Goal: Task Accomplishment & Management: Manage account settings

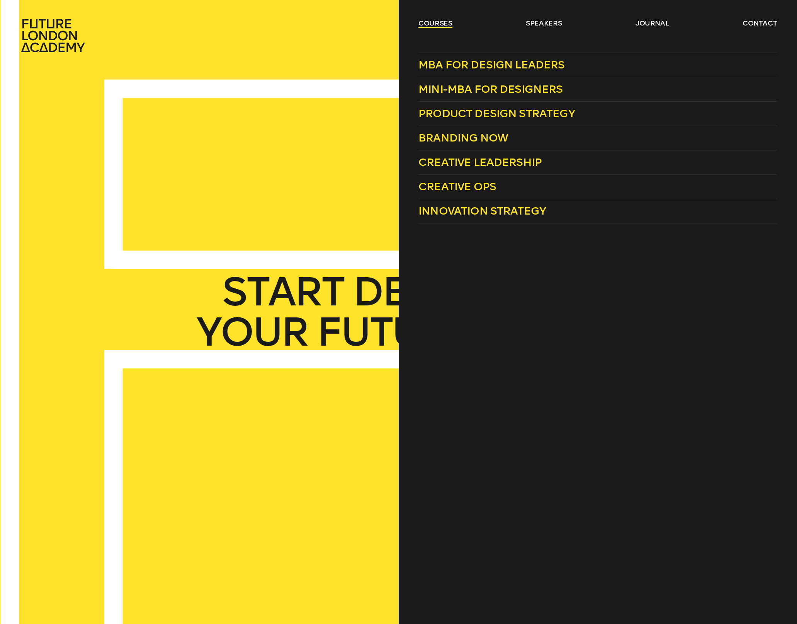
click at [442, 22] on link "courses" at bounding box center [435, 23] width 34 height 9
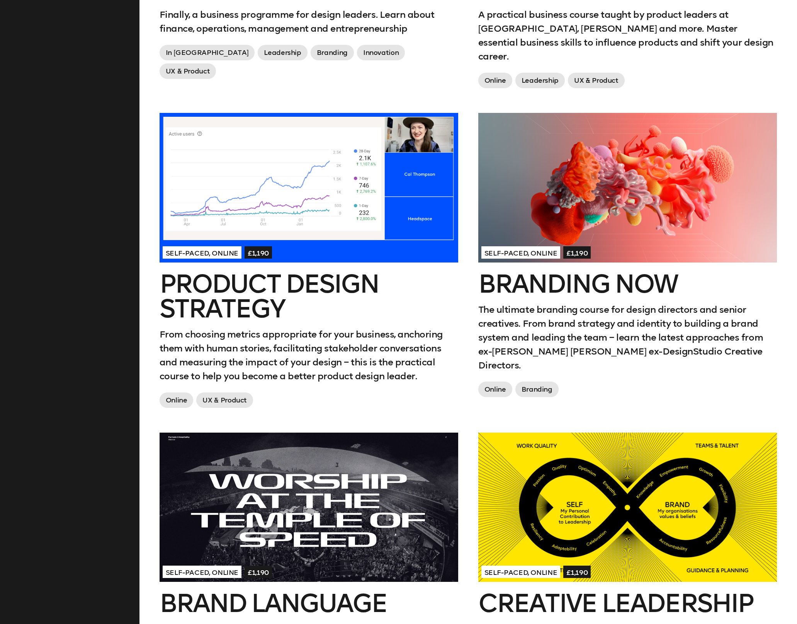
scroll to position [652, 0]
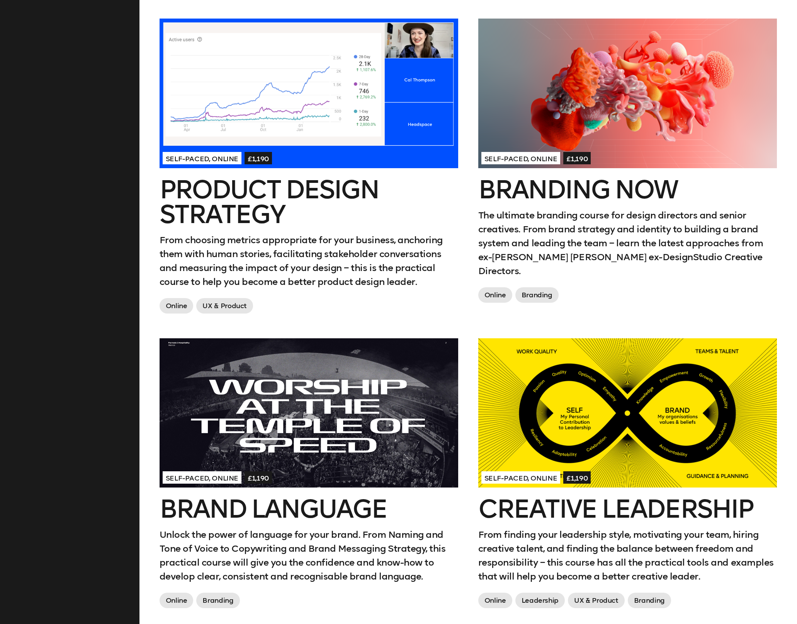
click at [596, 497] on h2 "Creative Leadership" at bounding box center [627, 509] width 299 height 25
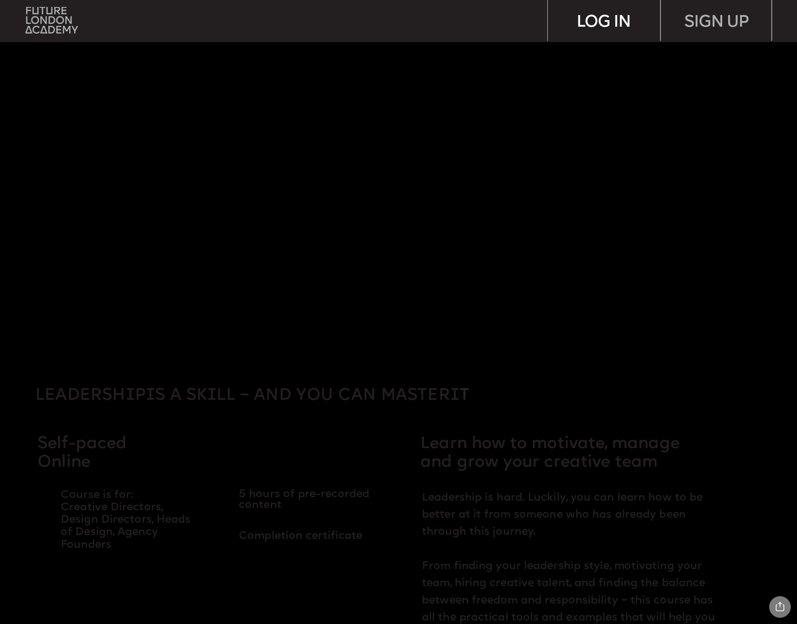
click at [612, 19] on div "LOG IN" at bounding box center [604, 20] width 112 height 41
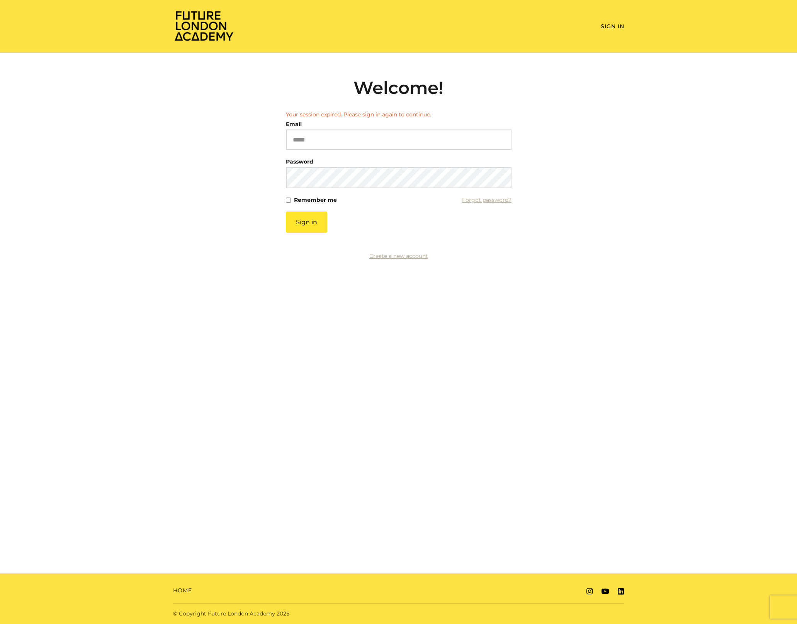
click at [302, 118] on li "Your session expired. Please sign in again to continue." at bounding box center [399, 115] width 226 height 8
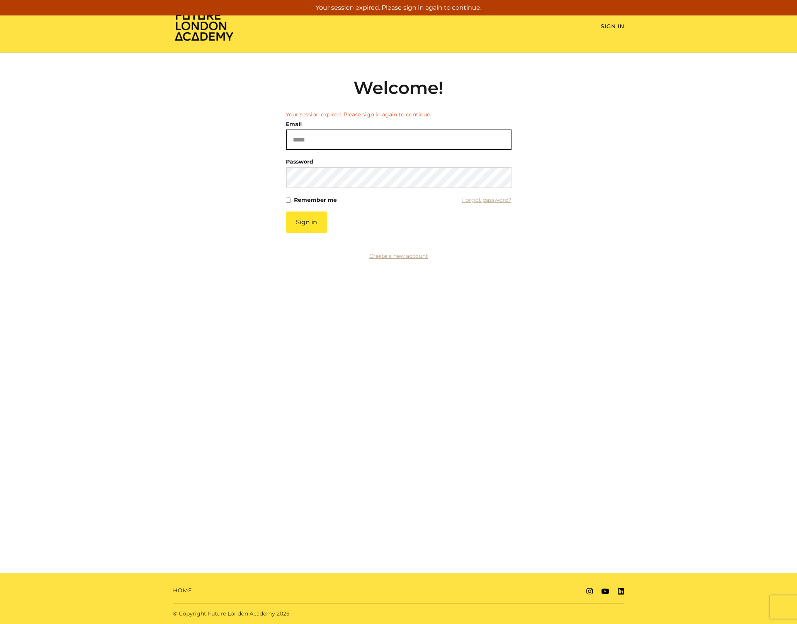
click at [304, 140] on input "Email" at bounding box center [399, 139] width 226 height 20
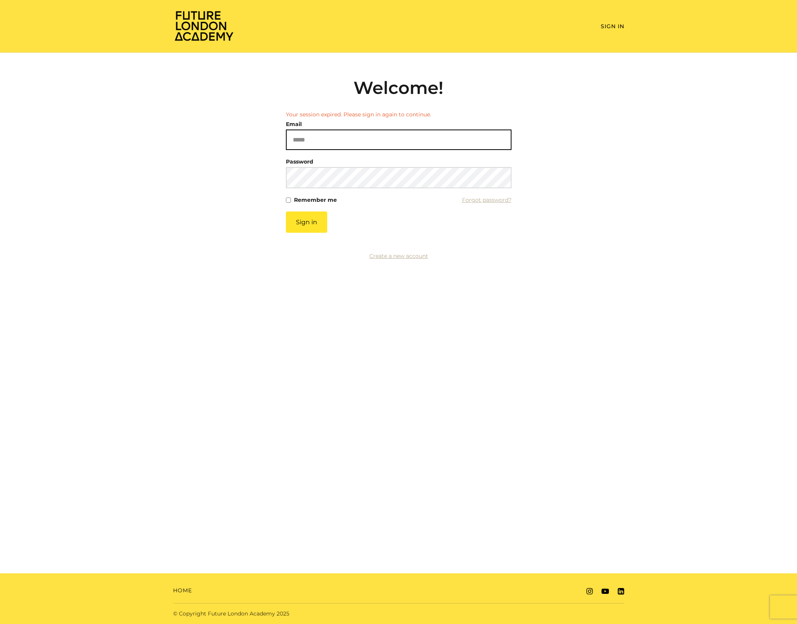
type input "**********"
click at [303, 225] on button "Sign in" at bounding box center [306, 221] width 41 height 21
